Goal: Information Seeking & Learning: Find specific page/section

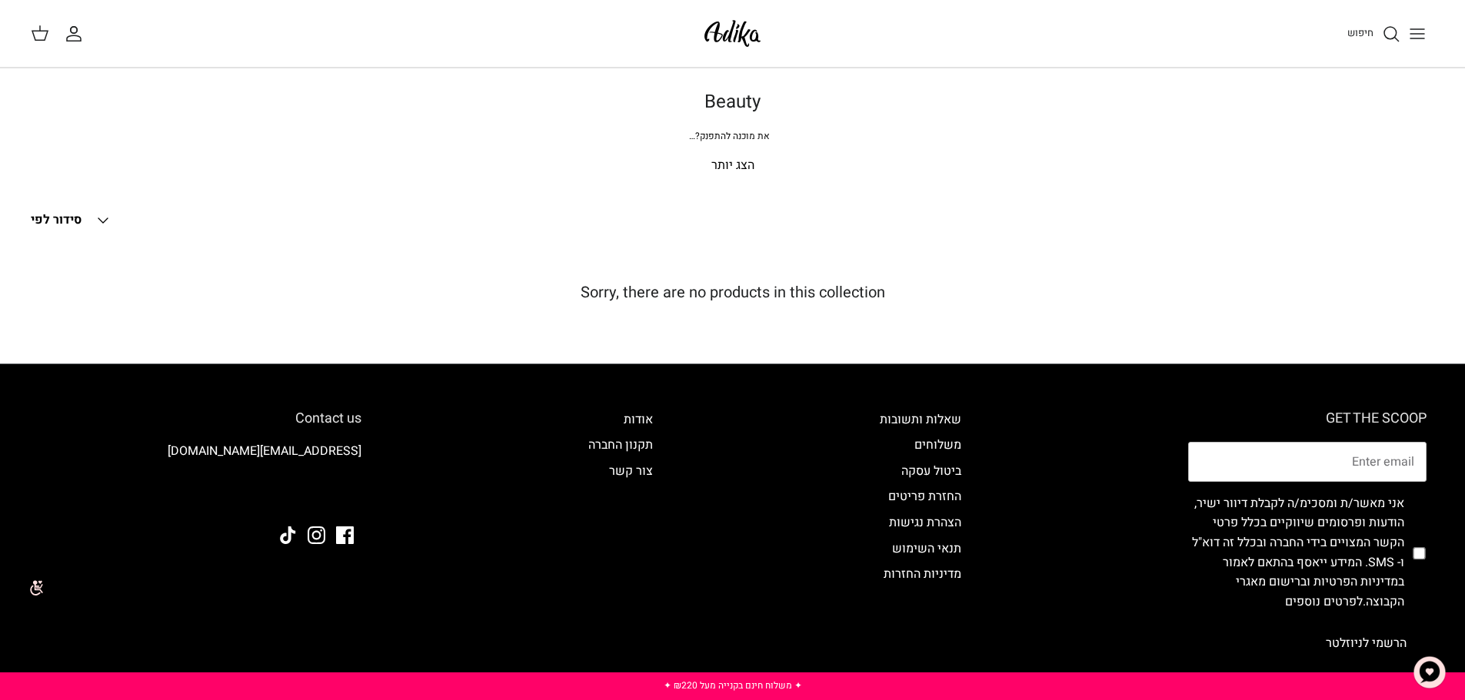
click at [1421, 42] on icon "Toggle menu" at bounding box center [1417, 34] width 18 height 18
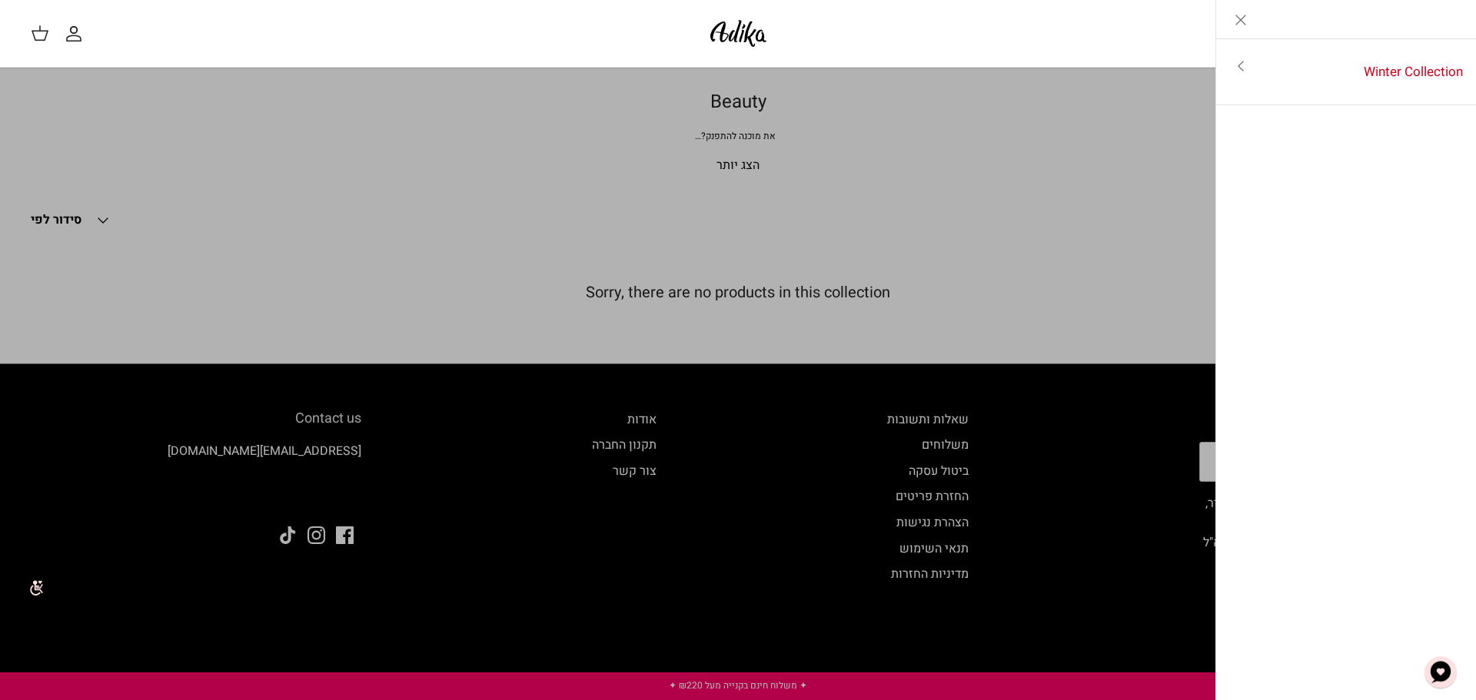
click at [1246, 66] on icon "Toggle menu" at bounding box center [1241, 66] width 18 height 18
click at [1237, 18] on icon "Close" at bounding box center [1241, 20] width 18 height 18
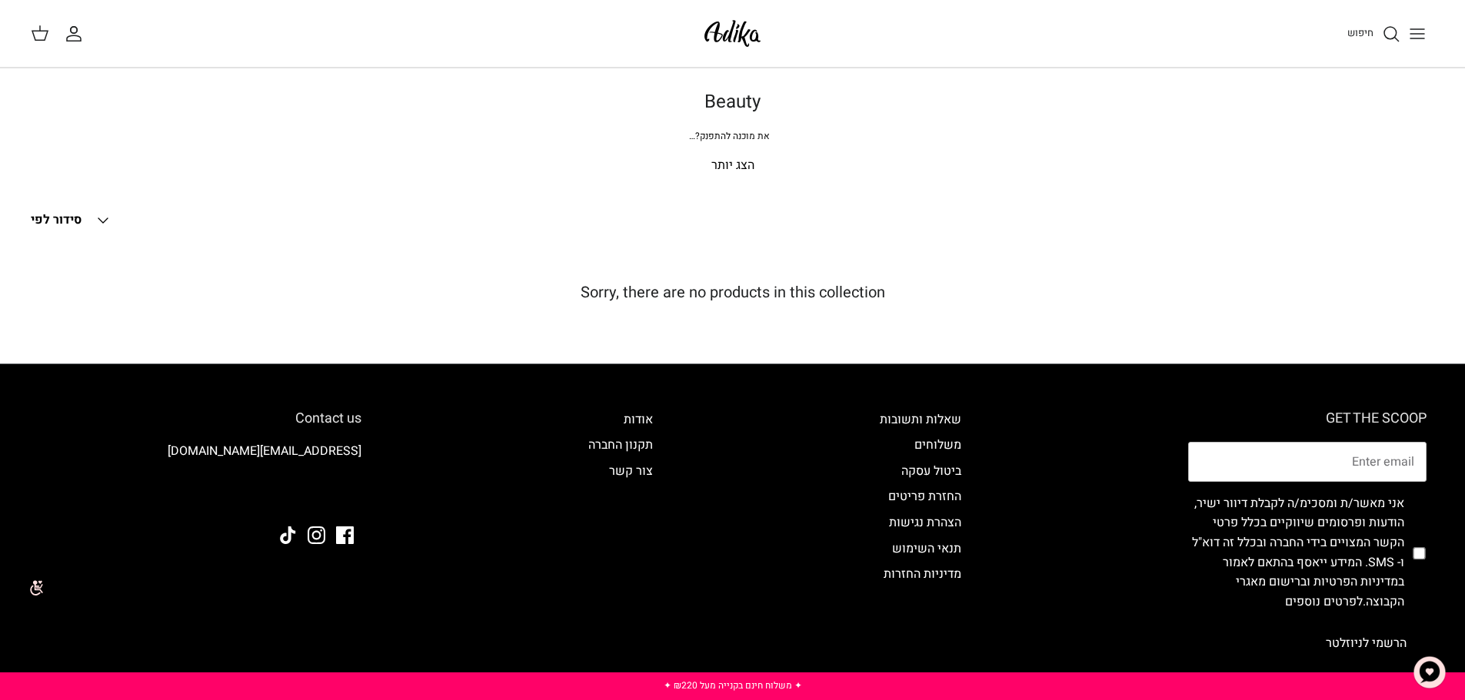
click at [1368, 33] on span "חיפוש" at bounding box center [1360, 32] width 26 height 15
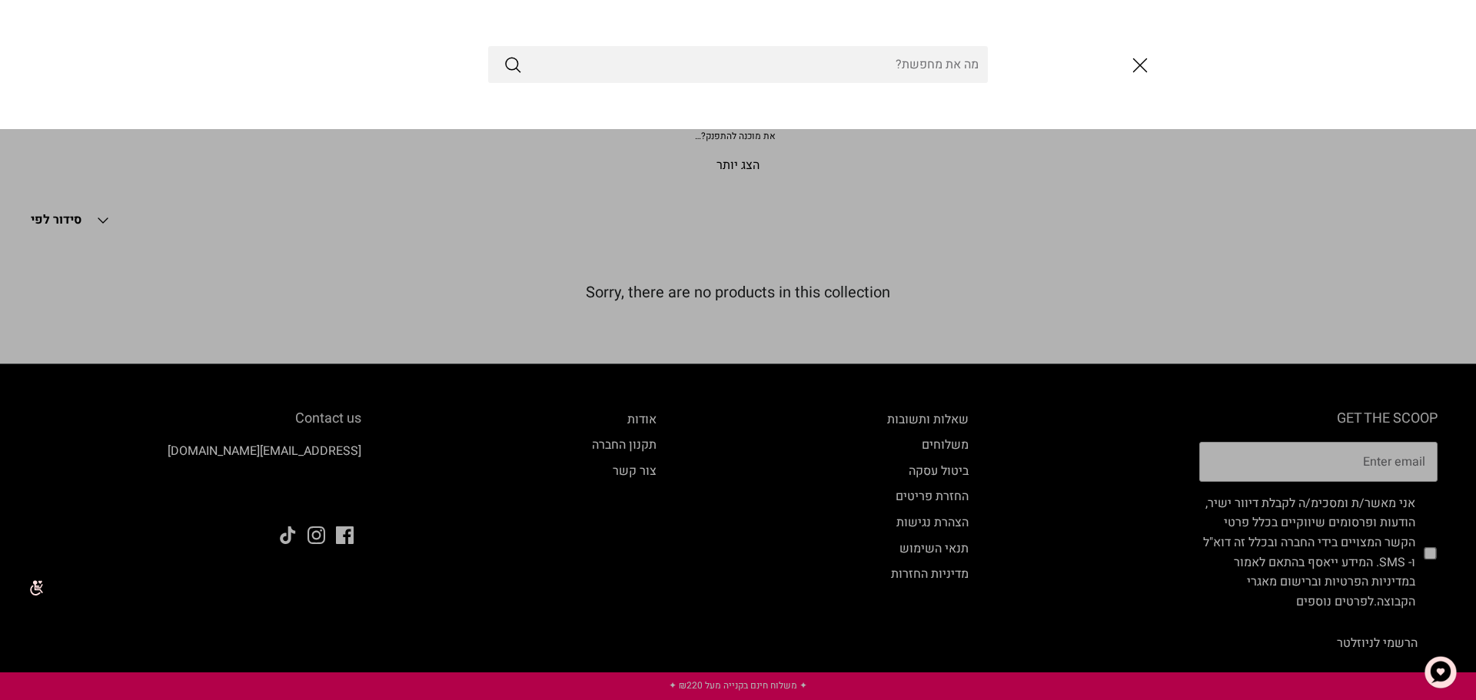
click at [628, 40] on div at bounding box center [738, 64] width 1476 height 129
click at [567, 54] on input "Search Store" at bounding box center [738, 64] width 500 height 37
type input "empower"
click at [504, 55] on button "Submit" at bounding box center [513, 65] width 18 height 20
